Goal: Find specific page/section: Find specific page/section

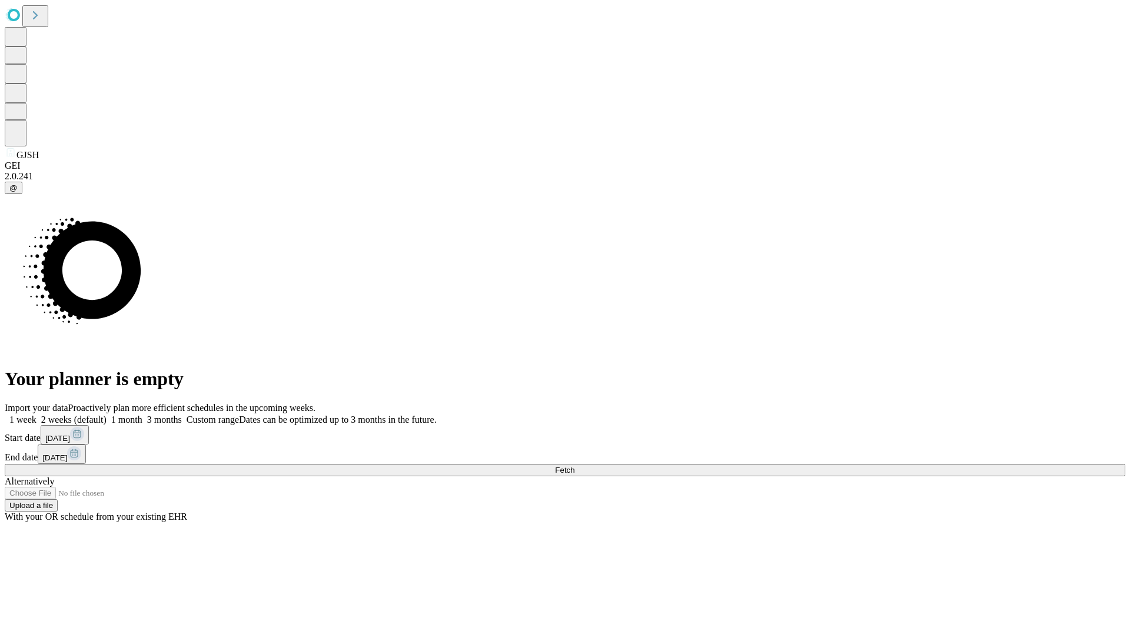
click at [574, 466] on span "Fetch" at bounding box center [564, 470] width 19 height 9
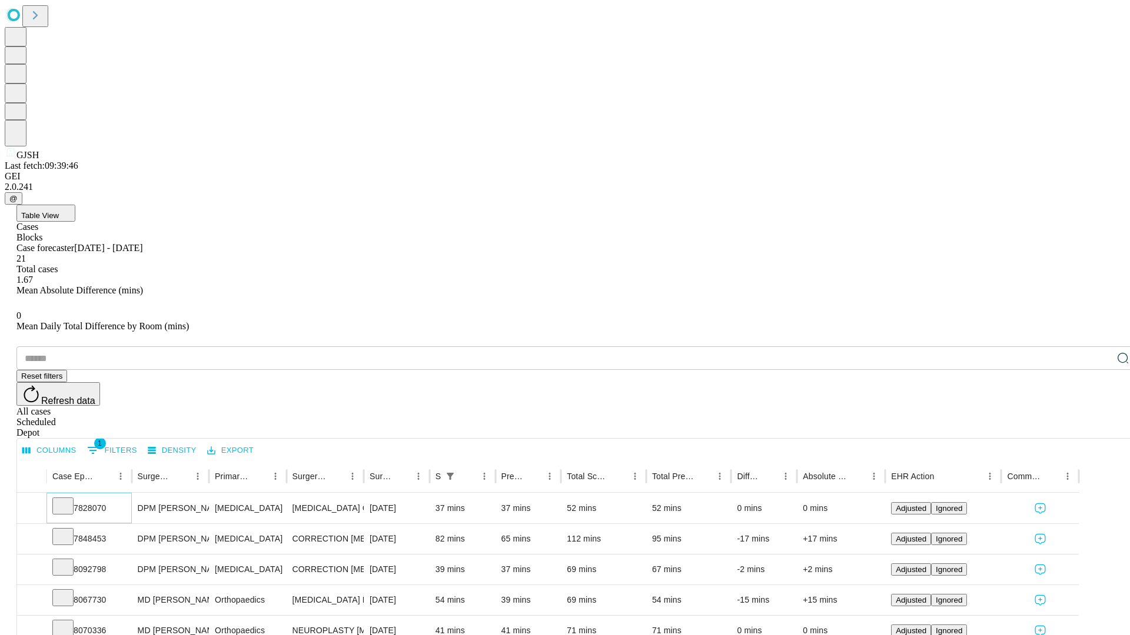
click at [69, 499] on icon at bounding box center [63, 505] width 12 height 12
